Goal: Task Accomplishment & Management: Complete application form

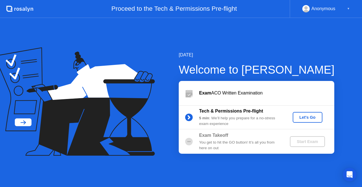
click at [241, 140] on div "You get to hit the GO button! It’s all you from here on out" at bounding box center [239, 146] width 81 height 12
click at [188, 118] on icon at bounding box center [188, 117] width 1 height 3
click at [317, 118] on div "Let's Go" at bounding box center [307, 117] width 25 height 5
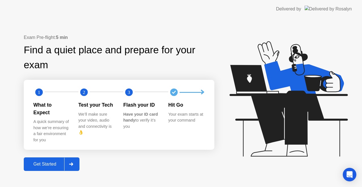
click at [51, 162] on div "Get Started" at bounding box center [44, 164] width 39 height 5
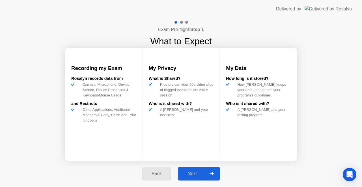
click at [193, 177] on div "Next" at bounding box center [191, 174] width 25 height 5
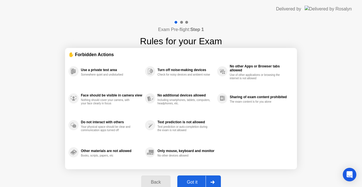
click at [193, 177] on button "Got it" at bounding box center [199, 183] width 44 height 14
select select "**********"
select select "*******"
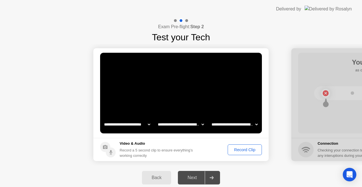
click at [254, 149] on div "Record Clip" at bounding box center [244, 150] width 30 height 5
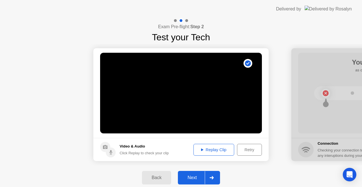
click at [214, 148] on div "Replay Clip" at bounding box center [213, 150] width 37 height 5
click at [195, 173] on button "Next" at bounding box center [199, 178] width 42 height 14
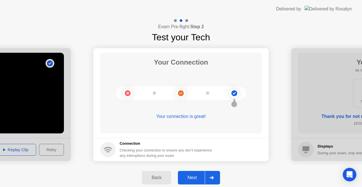
click at [194, 174] on button "Next" at bounding box center [199, 178] width 42 height 14
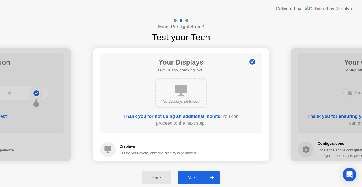
click at [193, 180] on div "Next" at bounding box center [191, 177] width 25 height 5
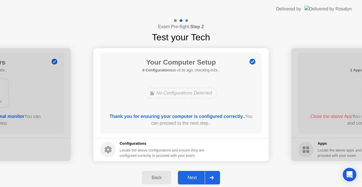
click at [193, 180] on div "Next" at bounding box center [191, 177] width 25 height 5
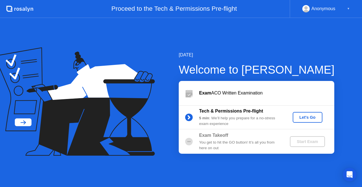
click at [311, 115] on div "Let's Go" at bounding box center [307, 117] width 25 height 5
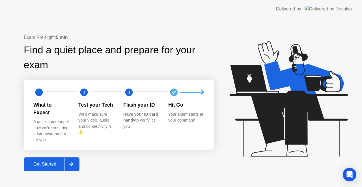
click at [45, 162] on div "Get Started" at bounding box center [44, 164] width 39 height 5
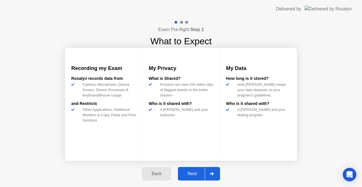
click at [193, 175] on div "Next" at bounding box center [191, 174] width 25 height 5
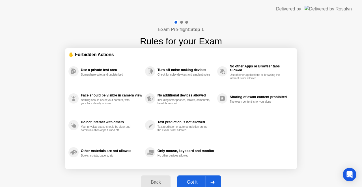
click at [193, 180] on div "Got it" at bounding box center [192, 182] width 27 height 5
select select "**********"
select select "*******"
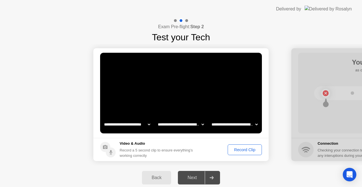
click at [250, 148] on div "Record Clip" at bounding box center [244, 150] width 30 height 5
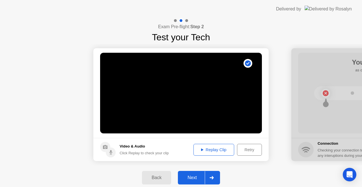
click at [224, 148] on div "Replay Clip" at bounding box center [213, 150] width 37 height 5
click at [191, 175] on div "Next" at bounding box center [191, 177] width 25 height 5
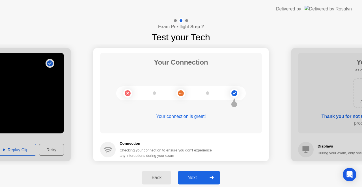
click at [191, 179] on div "Next" at bounding box center [191, 177] width 25 height 5
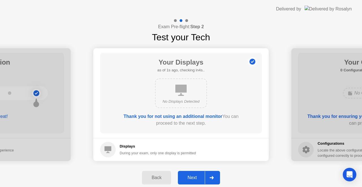
click at [191, 179] on div "Next" at bounding box center [191, 177] width 25 height 5
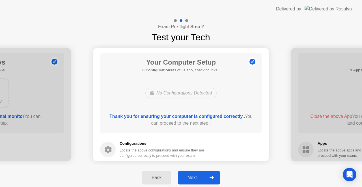
click at [191, 179] on div "Next" at bounding box center [191, 177] width 25 height 5
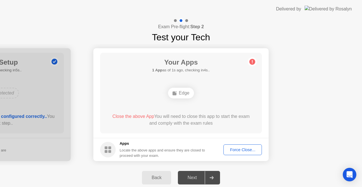
click at [191, 179] on div "Next" at bounding box center [191, 177] width 25 height 5
click at [183, 92] on div "Edge" at bounding box center [181, 93] width 26 height 11
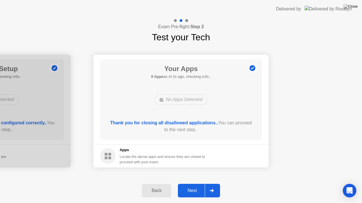
click at [193, 187] on div "Next" at bounding box center [191, 190] width 25 height 5
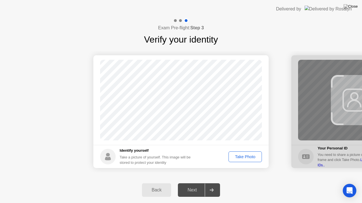
click at [253, 158] on div "Take Photo" at bounding box center [244, 157] width 29 height 5
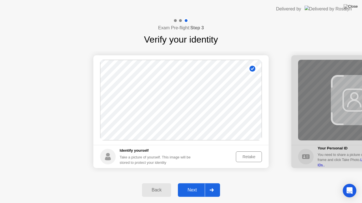
click at [193, 187] on button "Next" at bounding box center [199, 191] width 42 height 14
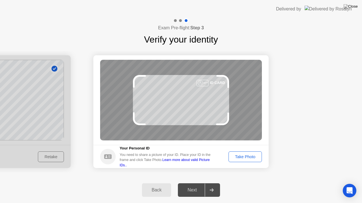
click at [244, 155] on div "Take Photo" at bounding box center [244, 157] width 29 height 5
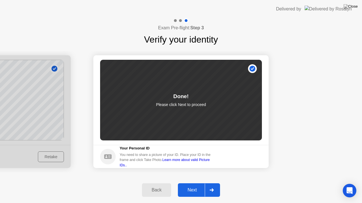
click at [194, 187] on div "Next" at bounding box center [191, 190] width 25 height 5
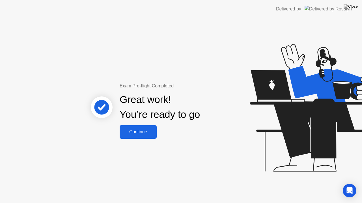
click at [152, 131] on div "Continue" at bounding box center [138, 132] width 34 height 5
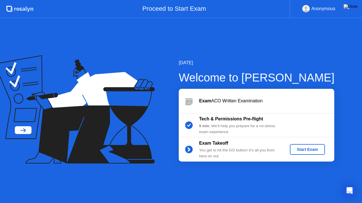
click at [297, 149] on div "Start Exam" at bounding box center [307, 149] width 30 height 5
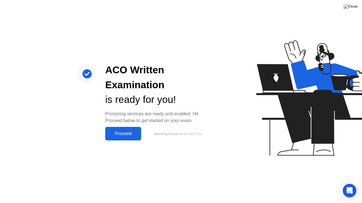
click at [124, 132] on div "Proceed" at bounding box center [123, 133] width 32 height 5
